Goal: Find specific page/section: Find specific page/section

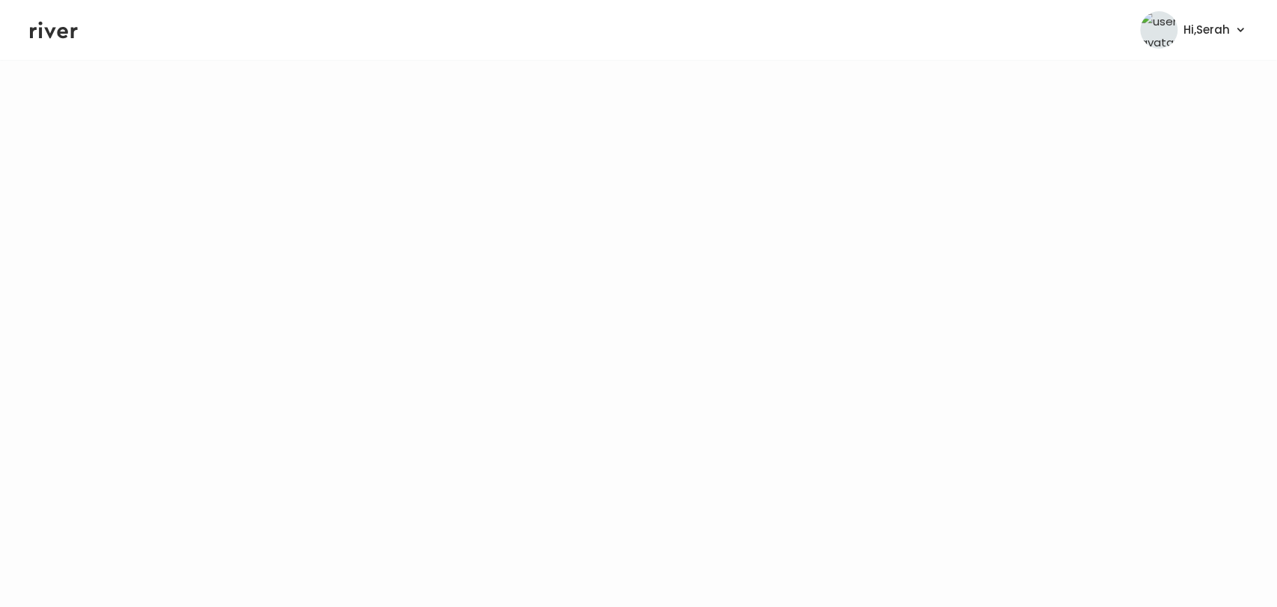
click at [64, 34] on icon at bounding box center [54, 30] width 48 height 22
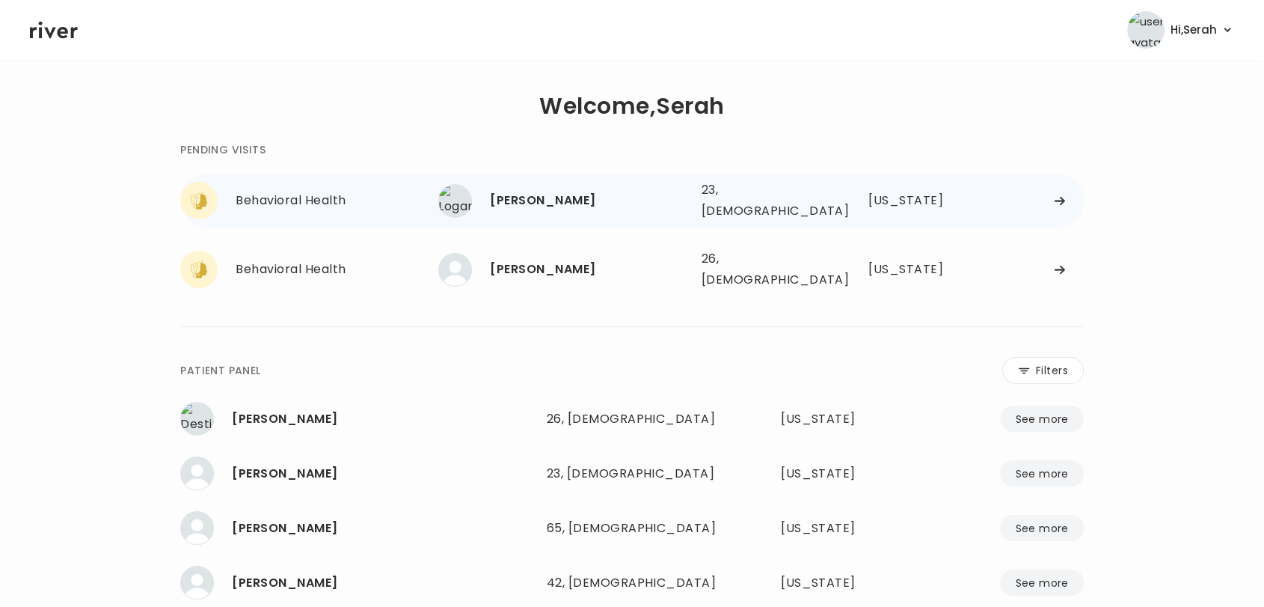
click at [522, 209] on div "Logan Roy 23, Male See more" at bounding box center [563, 201] width 251 height 34
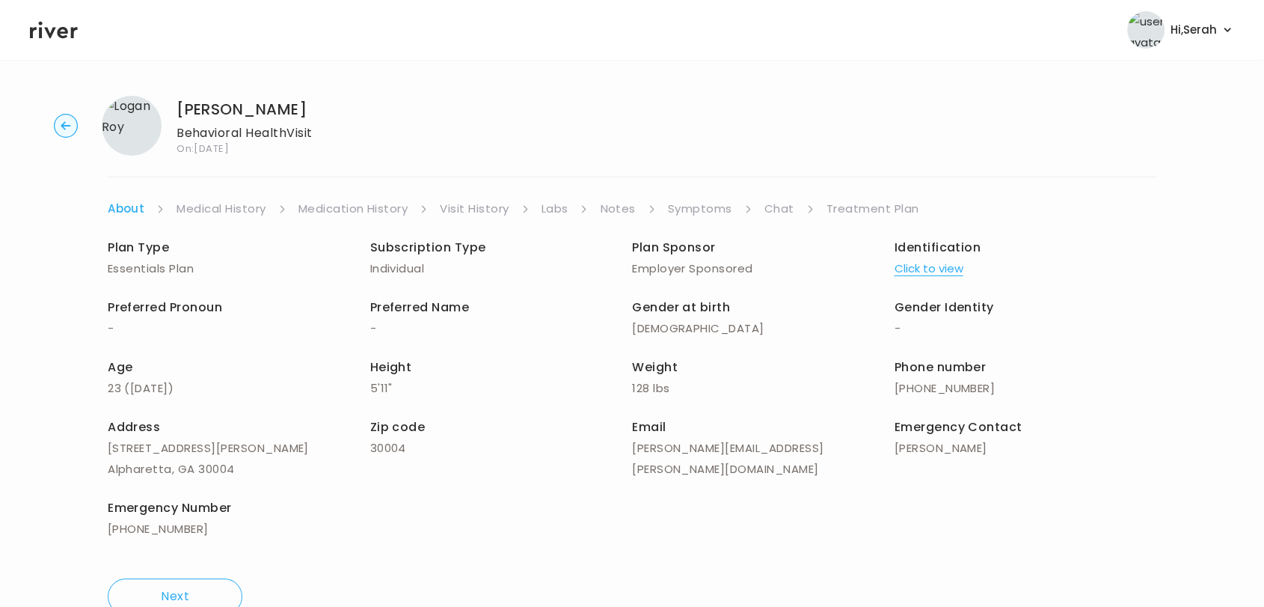
click at [788, 215] on link "Chat" at bounding box center [780, 208] width 30 height 21
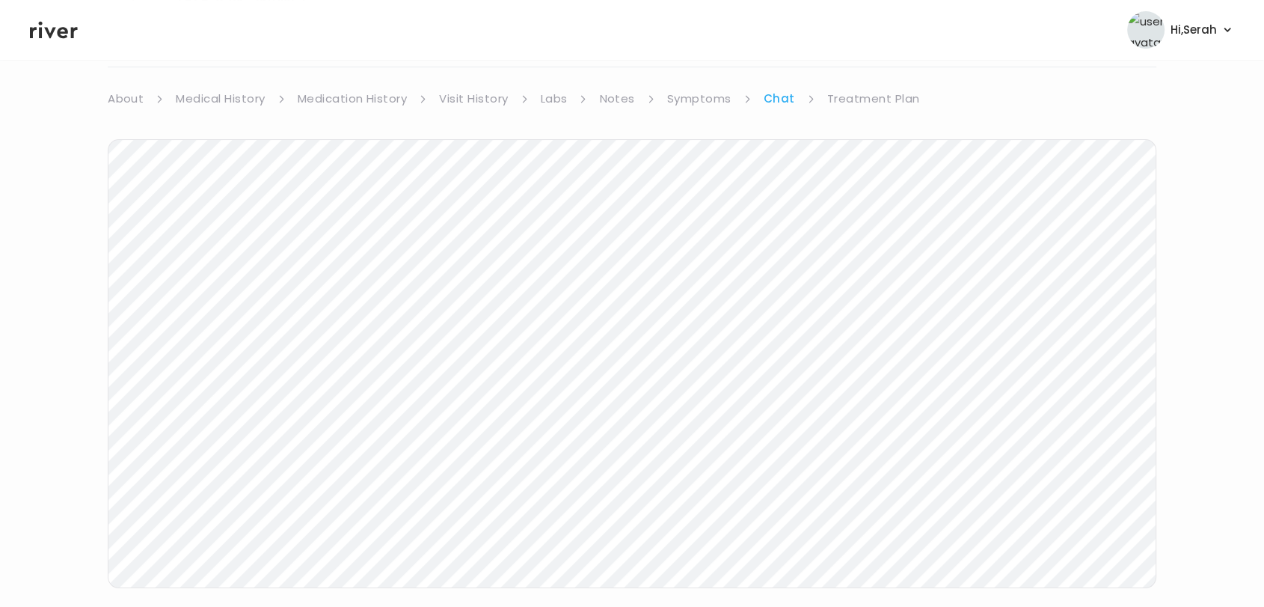
scroll to position [125, 0]
